Goal: Transaction & Acquisition: Purchase product/service

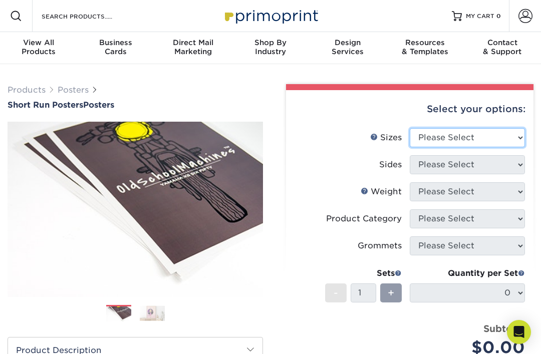
click at [511, 142] on select "Please Select 12" x 12" 12" x 15" 12" x 17" 12" x 18" 12" x 20" 12" x 24" 12" x…" at bounding box center [467, 137] width 115 height 19
select select "20.00x24.00"
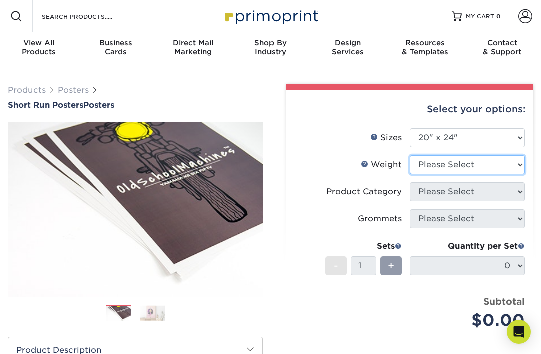
click at [501, 164] on select "Please Select 12PTC2S 8PHOTO" at bounding box center [467, 164] width 115 height 19
select select "12PTC2S"
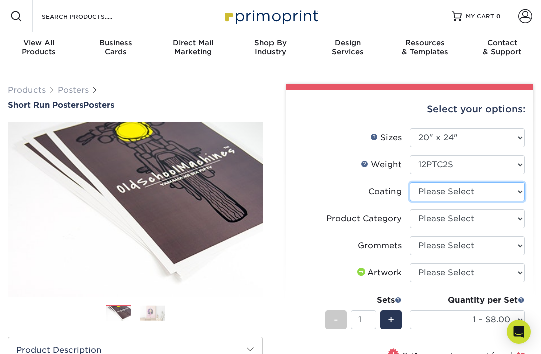
click at [514, 190] on select at bounding box center [467, 191] width 115 height 19
select select "3e7618de-abca-4bda-9f97-8b9129e913d8"
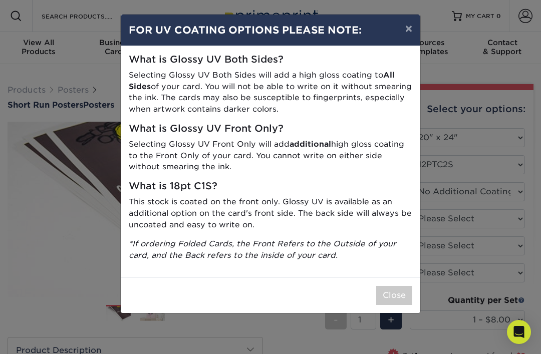
click at [404, 41] on button "×" at bounding box center [408, 29] width 23 height 28
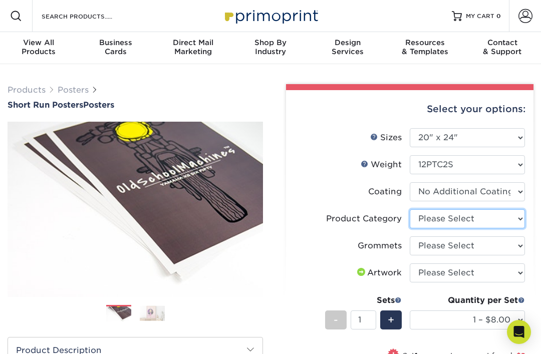
click at [462, 217] on select "Please Select Blockout Poster" at bounding box center [467, 218] width 115 height 19
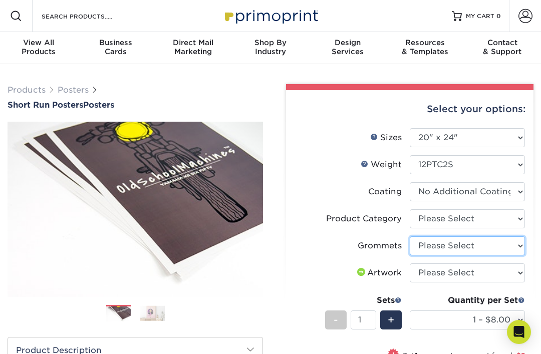
click at [458, 250] on select "Please Select No Grommets Yes, Grommet All 4 Corners Yes, Grommets Top Corners …" at bounding box center [467, 245] width 115 height 19
select select "90d329df-db80-4206-b821-ff9d3f363977"
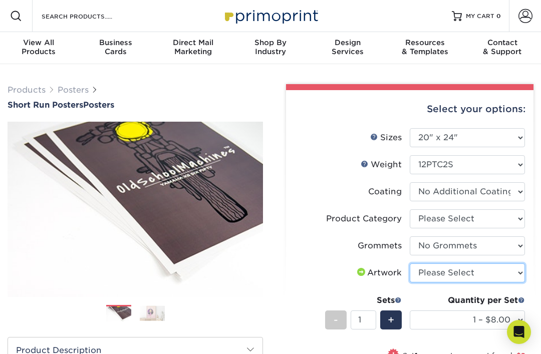
click at [450, 269] on select "Please Select I will upload files I need a design - $150" at bounding box center [467, 272] width 115 height 19
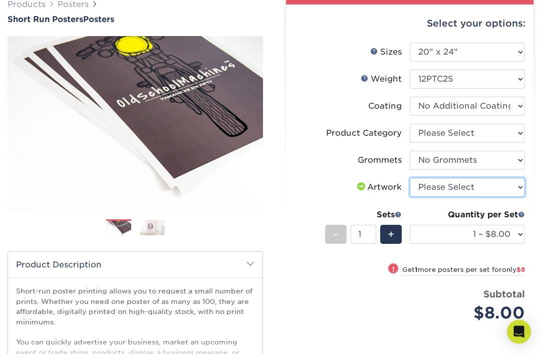
scroll to position [97, 0]
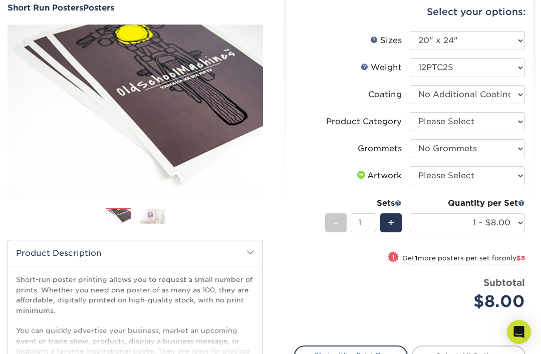
click at [390, 220] on span "+" at bounding box center [391, 222] width 7 height 15
click at [391, 222] on span "+" at bounding box center [391, 222] width 7 height 15
click at [392, 226] on span "+" at bounding box center [391, 222] width 7 height 15
type input "4"
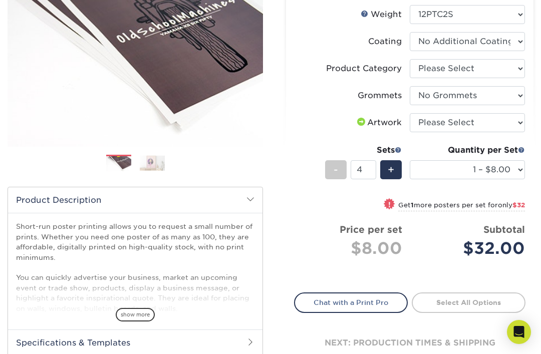
scroll to position [0, 0]
